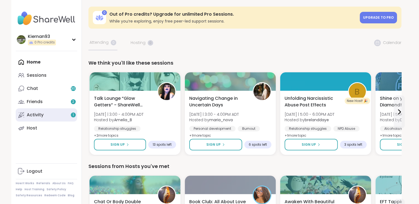
click at [47, 120] on link "Activity 1" at bounding box center [46, 114] width 61 height 13
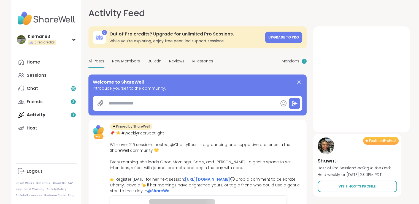
type textarea "*"
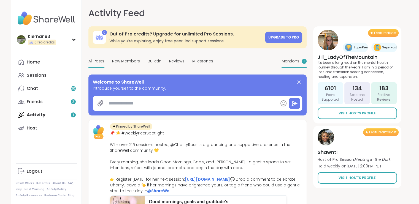
click at [293, 64] on span "Mentions" at bounding box center [290, 61] width 18 height 6
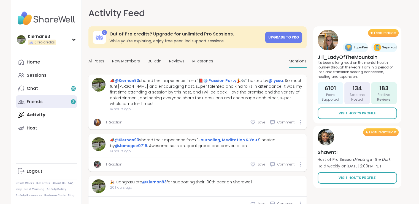
click at [45, 98] on link "Friends 2" at bounding box center [46, 101] width 61 height 13
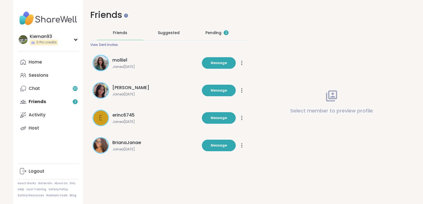
click at [222, 35] on div "Pending 2" at bounding box center [216, 33] width 23 height 6
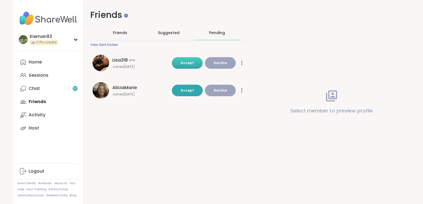
click at [187, 59] on button "Accept" at bounding box center [187, 63] width 31 height 12
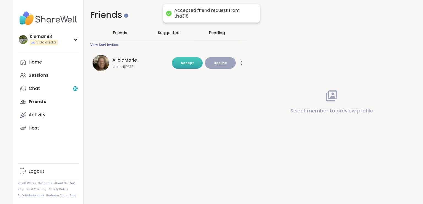
click at [177, 87] on div "Friends Friends Suggested Pending View Sent Invites [PERSON_NAME] Joined [DATE]…" at bounding box center [169, 45] width 170 height 90
click at [177, 62] on button "Accept" at bounding box center [187, 63] width 31 height 12
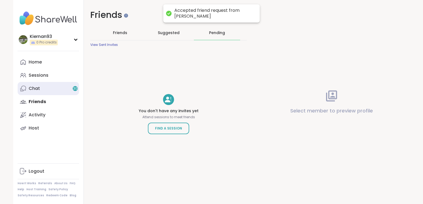
click at [32, 87] on div "Chat 30" at bounding box center [34, 89] width 11 height 6
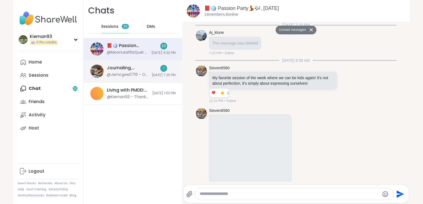
scroll to position [3644, 0]
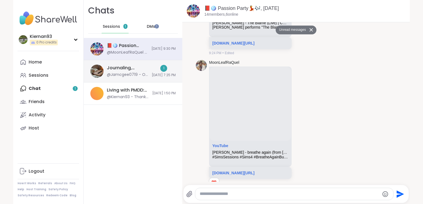
click at [132, 70] on div "Journaling, Meditation & You !, [DATE]" at bounding box center [128, 68] width 42 height 6
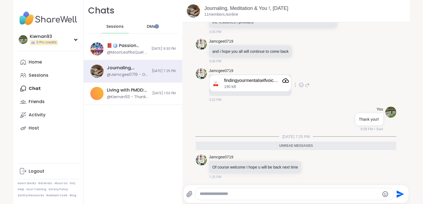
scroll to position [0, 0]
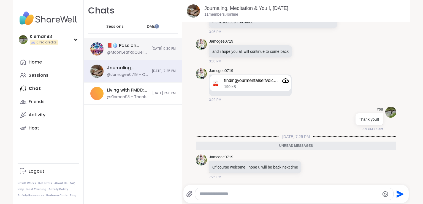
click at [121, 52] on div "@MoonLeafRaQuel - [URL][DOMAIN_NAME]" at bounding box center [127, 53] width 41 height 6
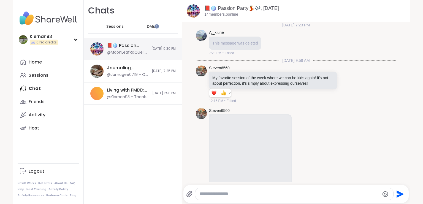
scroll to position [3625, 0]
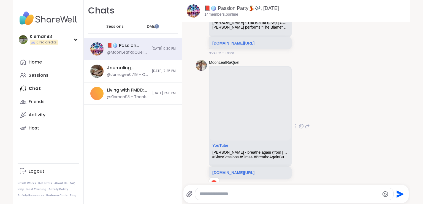
click at [354, 83] on div "MoonLeafRaQuel YouTube [PERSON_NAME] - breathe again (from [PERSON_NAME] Sessio…" at bounding box center [296, 127] width 200 height 138
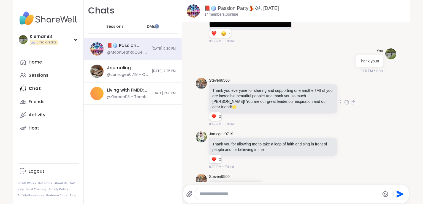
scroll to position [1800, 0]
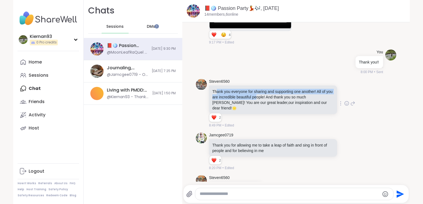
drag, startPoint x: 214, startPoint y: 87, endPoint x: 263, endPoint y: 91, distance: 48.4
click at [263, 91] on p "Thank you everyone for sharing and supporting one another! All of you are incre…" at bounding box center [272, 100] width 121 height 22
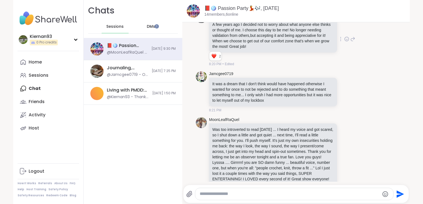
scroll to position [1995, 0]
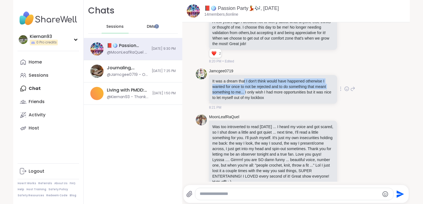
drag, startPoint x: 241, startPoint y: 71, endPoint x: 243, endPoint y: 83, distance: 12.1
click at [243, 83] on p "It was a dream that I don't think would have happened otherwise I wanted for on…" at bounding box center [272, 89] width 121 height 22
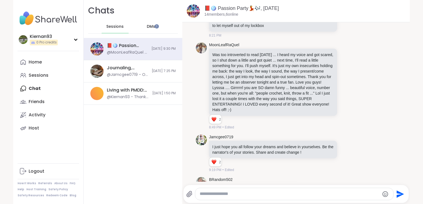
scroll to position [2073, 0]
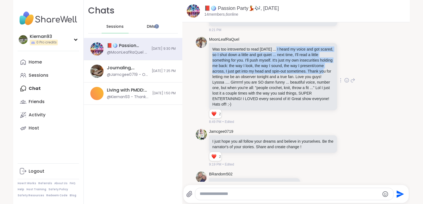
drag, startPoint x: 272, startPoint y: 37, endPoint x: 247, endPoint y: 68, distance: 40.1
click at [247, 68] on p "Was too introverted to read [DATE] ... I heard my voice and got scared, so I sh…" at bounding box center [272, 77] width 121 height 61
drag, startPoint x: 247, startPoint y: 75, endPoint x: 248, endPoint y: 83, distance: 8.9
click at [248, 83] on p "Was too introverted to read [DATE] ... I heard my voice and got scared, so I sh…" at bounding box center [272, 77] width 121 height 61
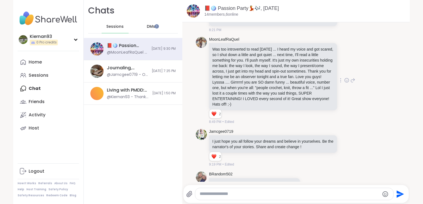
click at [236, 60] on p "Was too introverted to read [DATE] ... I heard my voice and got scared, so I sh…" at bounding box center [272, 77] width 121 height 61
click at [344, 78] on icon at bounding box center [346, 81] width 5 height 6
click at [300, 69] on div "Select Reaction: Heart" at bounding box center [302, 71] width 5 height 5
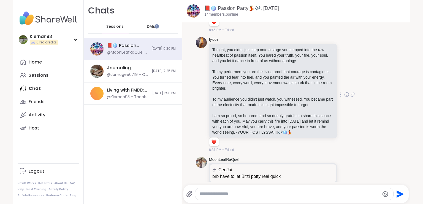
scroll to position [2485, 0]
click at [344, 92] on icon at bounding box center [346, 95] width 5 height 6
click at [300, 83] on div "Select Reaction: Heart" at bounding box center [302, 85] width 5 height 5
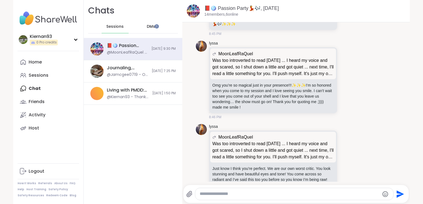
scroll to position [2763, 0]
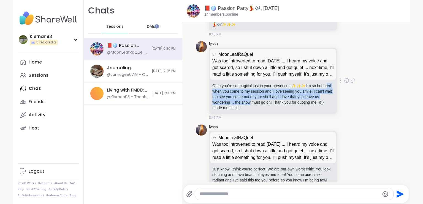
drag, startPoint x: 219, startPoint y: 77, endPoint x: 261, endPoint y: 88, distance: 43.7
click at [261, 88] on p "Omg you’re so magical just in your presence!!! ✨ ✨ ✨ I’m so honored when you co…" at bounding box center [272, 97] width 121 height 28
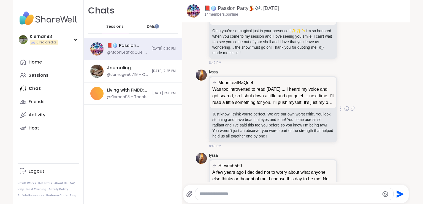
scroll to position [2833, 0]
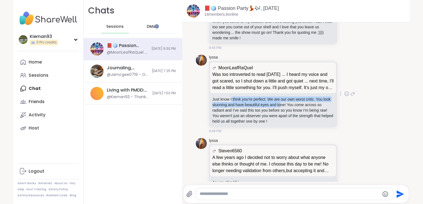
drag, startPoint x: 229, startPoint y: 85, endPoint x: 286, endPoint y: 92, distance: 57.6
click at [286, 97] on p "Just know I think you’re perfect. We are our own worst critic. You look stunnin…" at bounding box center [272, 111] width 121 height 28
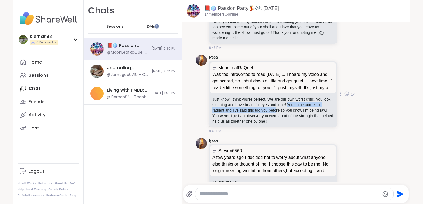
drag, startPoint x: 293, startPoint y: 94, endPoint x: 279, endPoint y: 100, distance: 15.4
click at [279, 100] on p "Just know I think you’re perfect. We are our own worst critic. You look stunnin…" at bounding box center [272, 111] width 121 height 28
click at [344, 91] on icon at bounding box center [346, 94] width 5 height 6
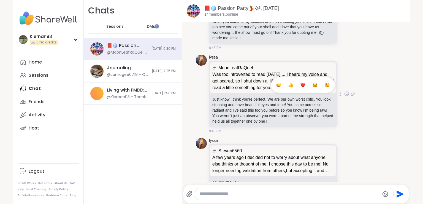
click at [300, 83] on div "Select Reaction: Heart" at bounding box center [302, 85] width 5 height 5
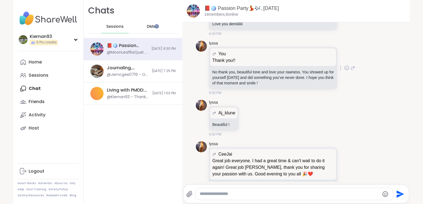
scroll to position [3175, 0]
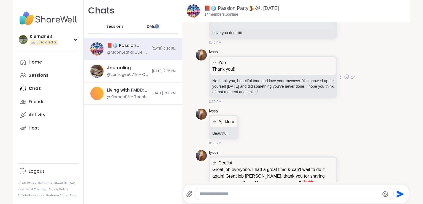
click at [344, 74] on icon at bounding box center [346, 77] width 5 height 6
click at [300, 66] on div "Select Reaction: Heart" at bounding box center [302, 68] width 5 height 5
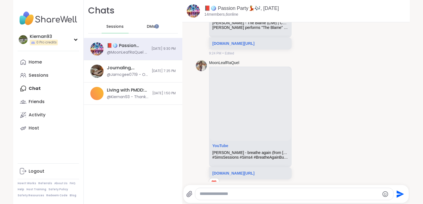
scroll to position [3514, 0]
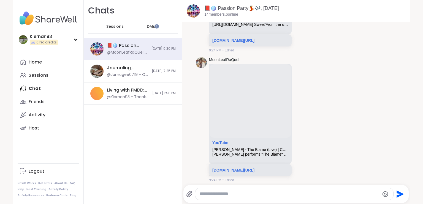
click at [149, 26] on span "DMs" at bounding box center [151, 27] width 8 height 6
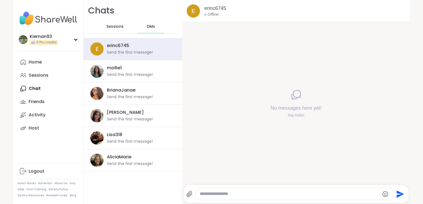
click at [118, 28] on span "Sessions" at bounding box center [114, 27] width 17 height 6
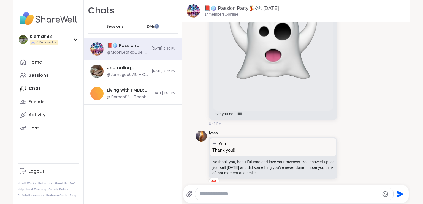
scroll to position [3094, 0]
click at [26, 66] on link "Home" at bounding box center [48, 62] width 61 height 13
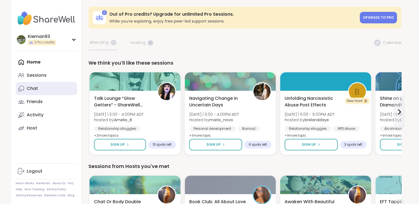
click at [39, 88] on link "Chat" at bounding box center [46, 88] width 61 height 13
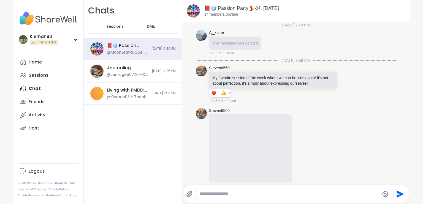
scroll to position [3641, 0]
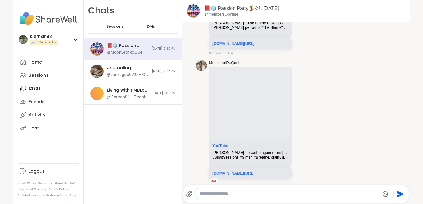
click at [147, 28] on span "DMs" at bounding box center [151, 27] width 8 height 6
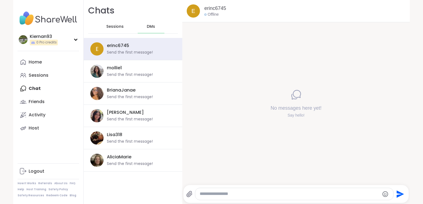
click at [113, 27] on span "Sessions" at bounding box center [114, 27] width 17 height 6
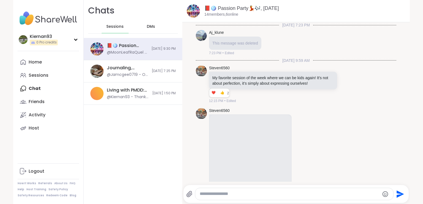
click at [131, 47] on div "📕🪩 Passion Party💃🎶, [DATE]" at bounding box center [127, 46] width 41 height 6
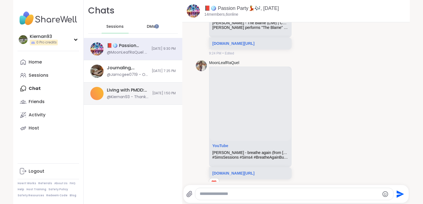
click at [145, 100] on div "Living with PMDD: Survivors & Loved Ones, [DATE] @Kiernan93 - Thank you! [DATE]…" at bounding box center [133, 94] width 99 height 22
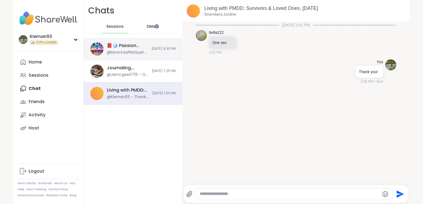
click at [139, 56] on div "📕🪩 Passion Party💃🎶, [DATE] @MoonLeafRaQuel - [URL][DOMAIN_NAME] [DATE] 9:30 PM" at bounding box center [133, 49] width 99 height 22
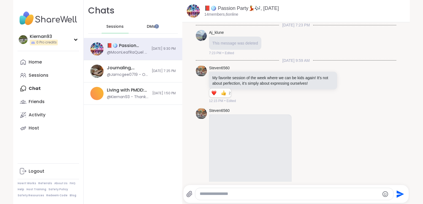
scroll to position [3641, 0]
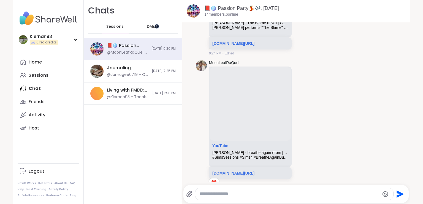
click at [156, 25] on div at bounding box center [156, 26] width 4 height 4
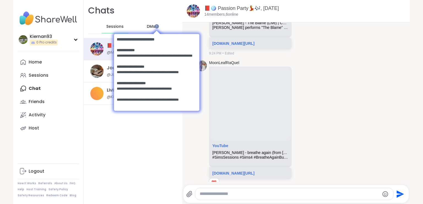
click at [144, 26] on body at bounding box center [156, 72] width 96 height 96
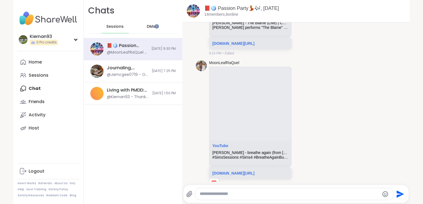
click at [147, 27] on span "DMs" at bounding box center [151, 27] width 8 height 6
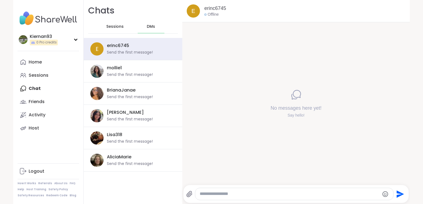
click at [114, 27] on span "Sessions" at bounding box center [114, 27] width 17 height 6
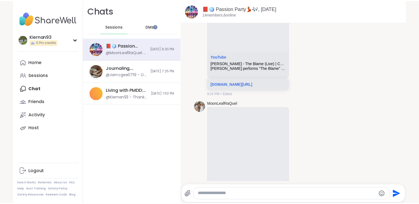
scroll to position [3641, 0]
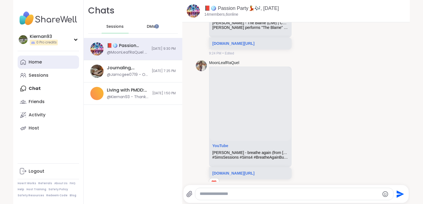
click at [36, 63] on div "Home" at bounding box center [35, 62] width 13 height 6
